Goal: Go to known website

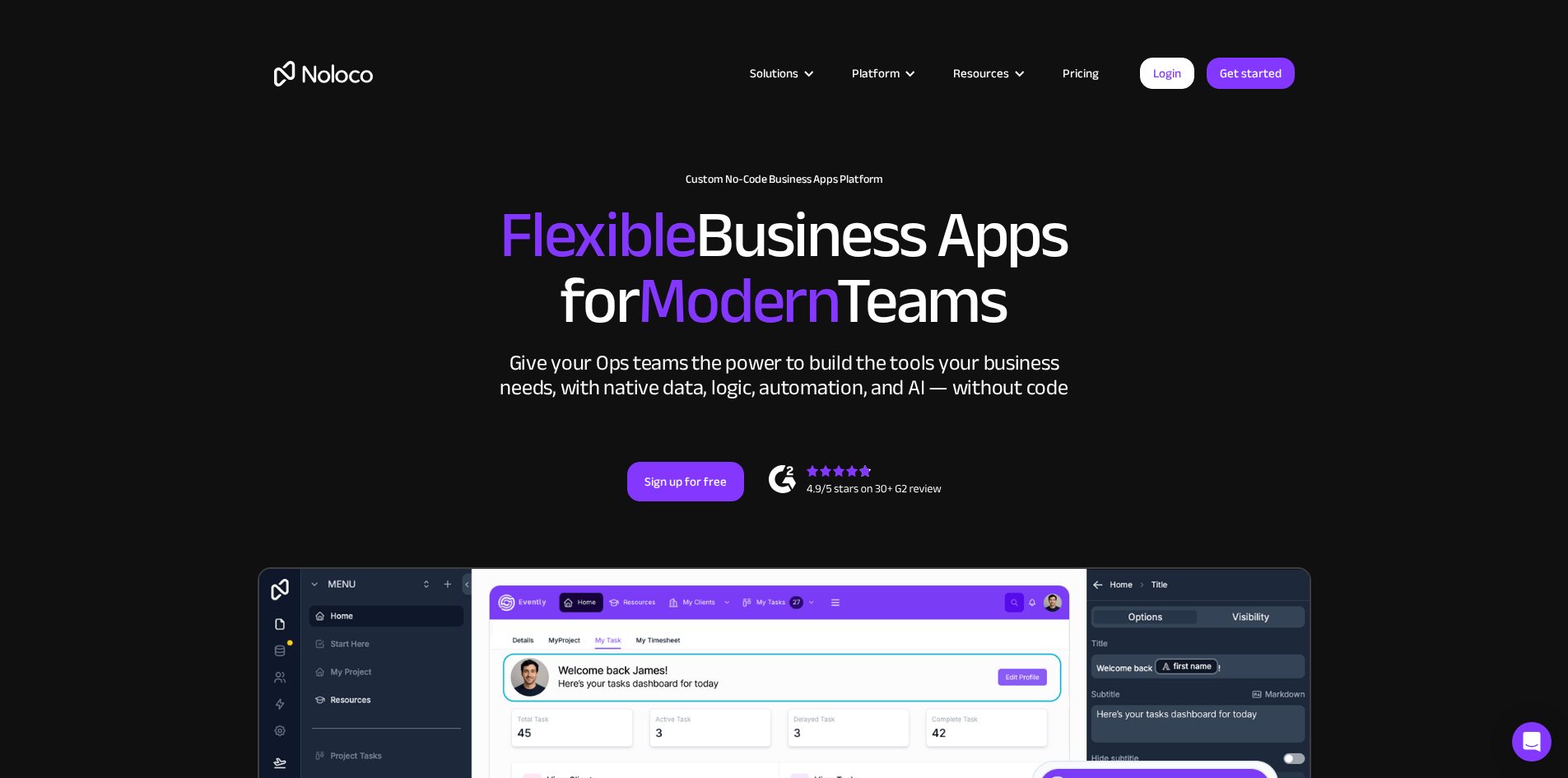
drag, startPoint x: 0, startPoint y: 0, endPoint x: 297, endPoint y: 236, distance: 379.3
click at [292, 261] on h2 "Flexible Business Apps for Modern Teams" at bounding box center [784, 268] width 1021 height 131
click at [1174, 74] on link "Login" at bounding box center [1167, 73] width 55 height 31
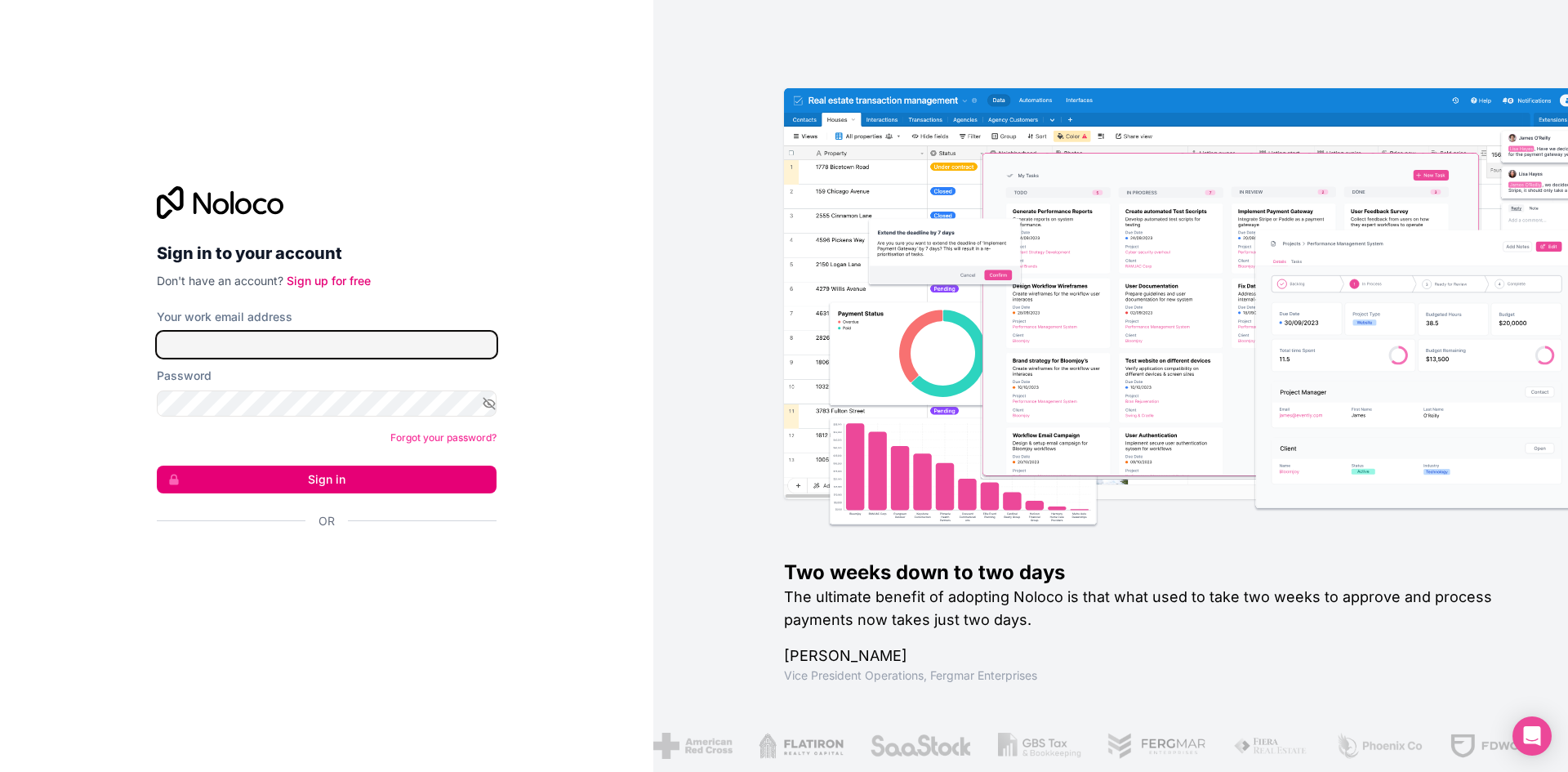
type input "luis.lopes@resolveja.pt"
click at [377, 356] on body "Sign in to your account Don't have an account? Sign up for free Your work email…" at bounding box center [784, 386] width 1568 height 772
click at [561, 314] on div "Sign in to your account Don't have an account? Sign up for free Your work email…" at bounding box center [327, 386] width 654 height 772
click at [339, 480] on button "Sign in" at bounding box center [327, 479] width 340 height 28
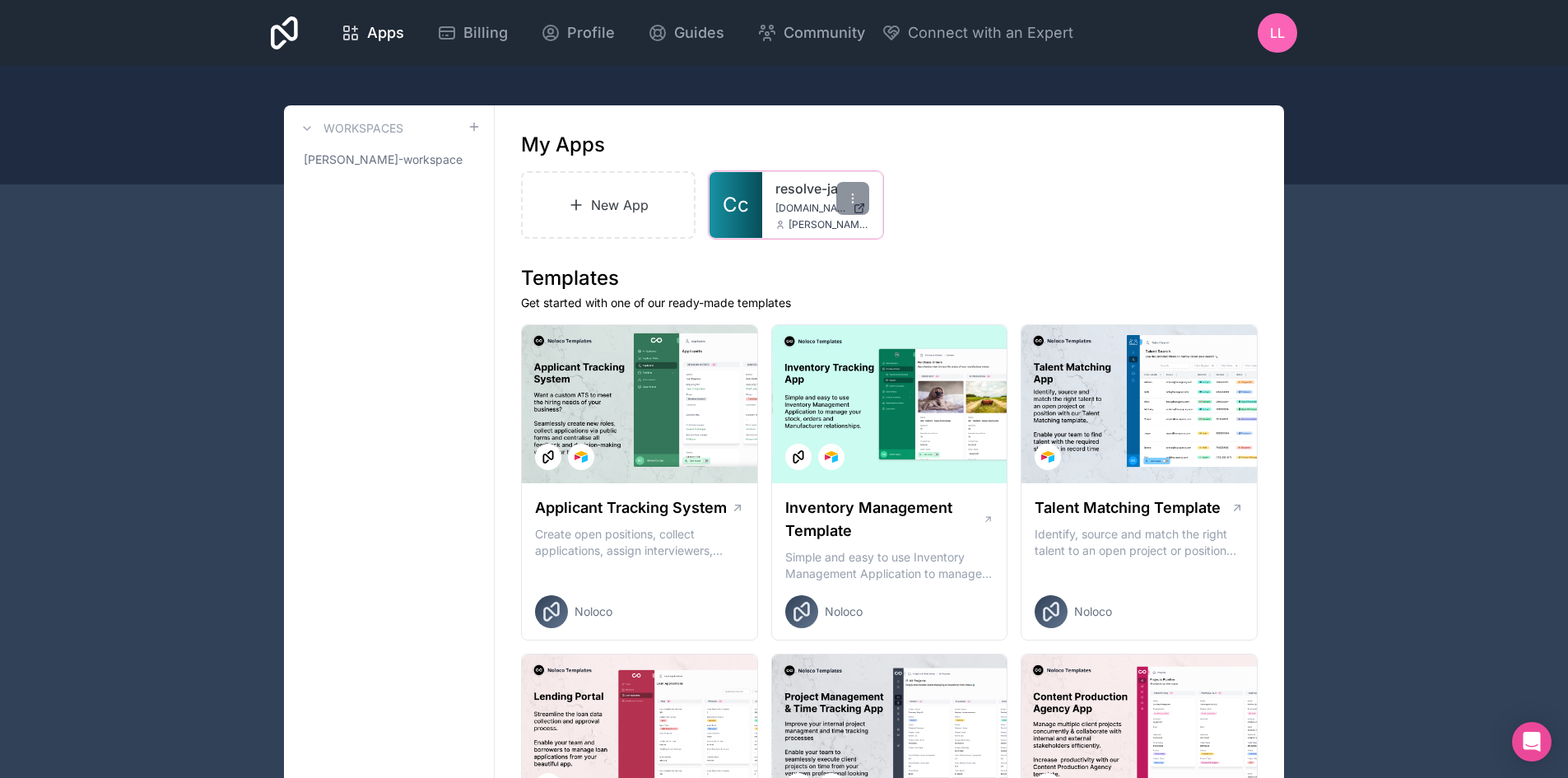
click at [806, 191] on link "resolve-ja" at bounding box center [822, 188] width 94 height 20
